Goal: Task Accomplishment & Management: Use online tool/utility

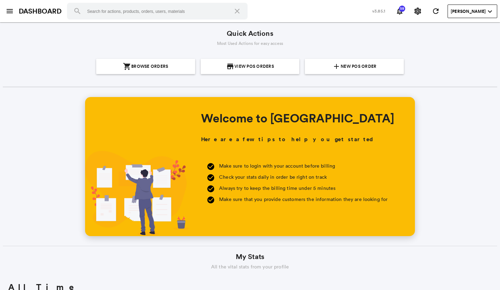
scroll to position [125, 239]
click at [356, 65] on span "New POS Order" at bounding box center [359, 66] width 36 height 15
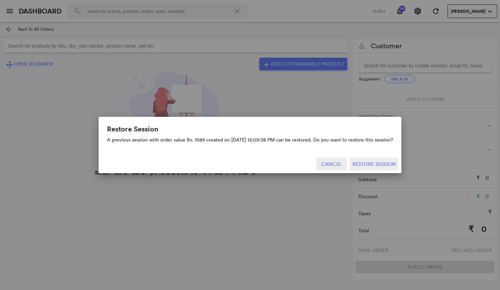
click at [330, 161] on button "Cancel" at bounding box center [331, 164] width 31 height 12
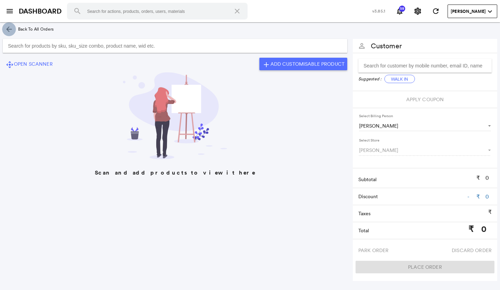
click at [8, 27] on md-icon "arrow_back" at bounding box center [9, 29] width 8 height 8
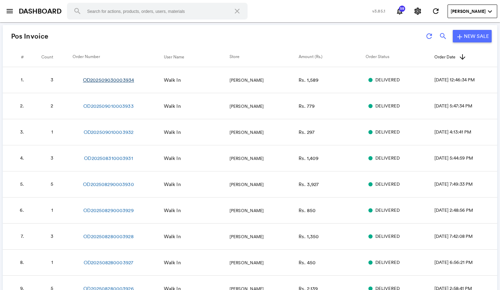
click at [119, 81] on link "OD202509030003934" at bounding box center [108, 79] width 51 height 7
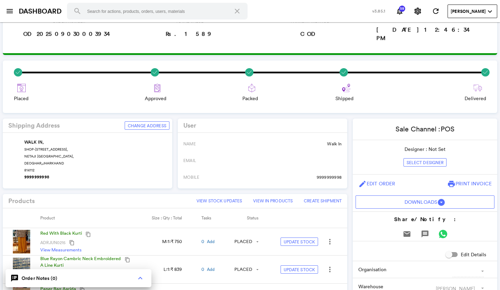
scroll to position [35, 0]
